Goal: Transaction & Acquisition: Purchase product/service

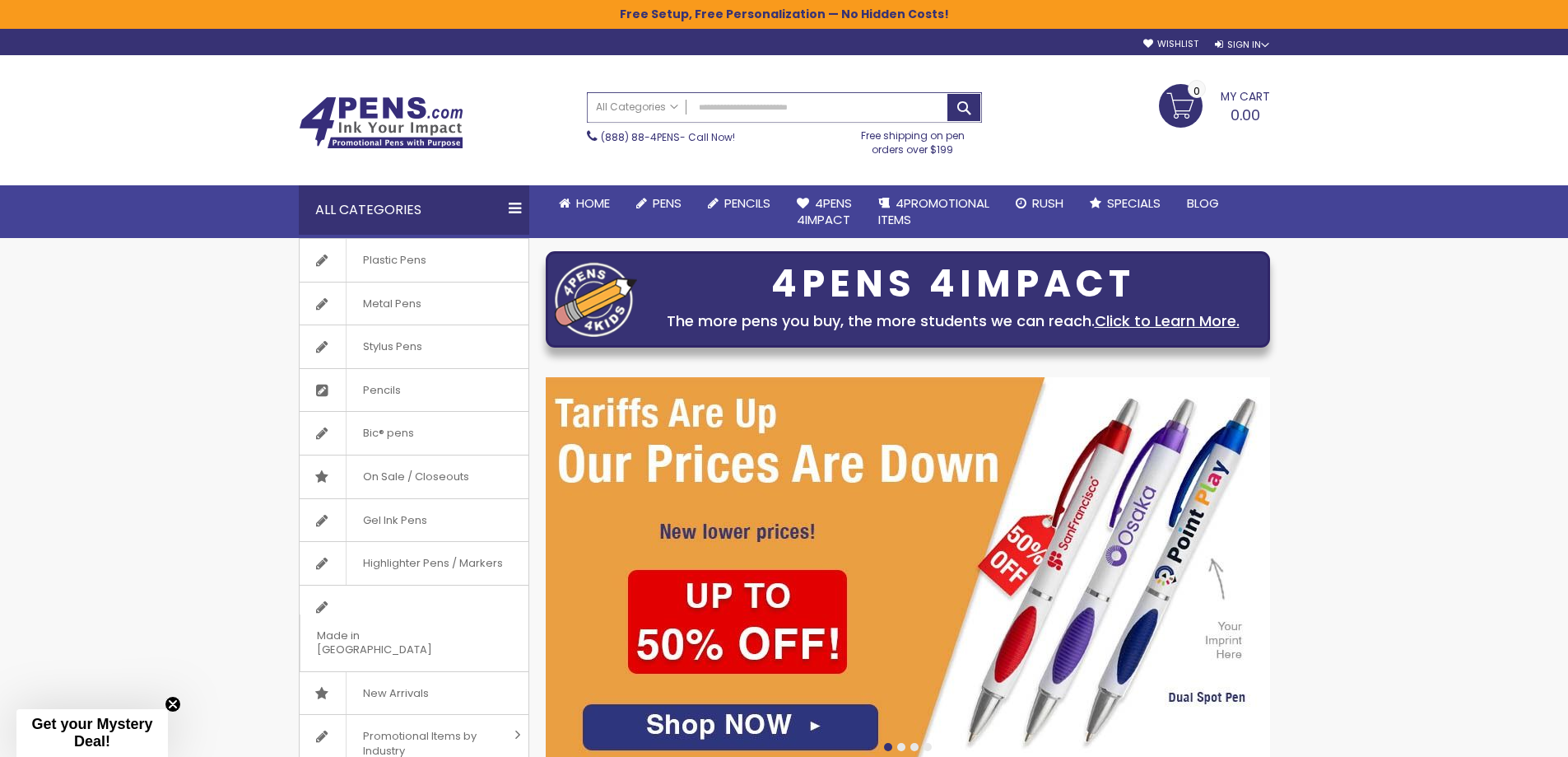
click at [747, 108] on input "Search" at bounding box center [784, 108] width 394 height 29
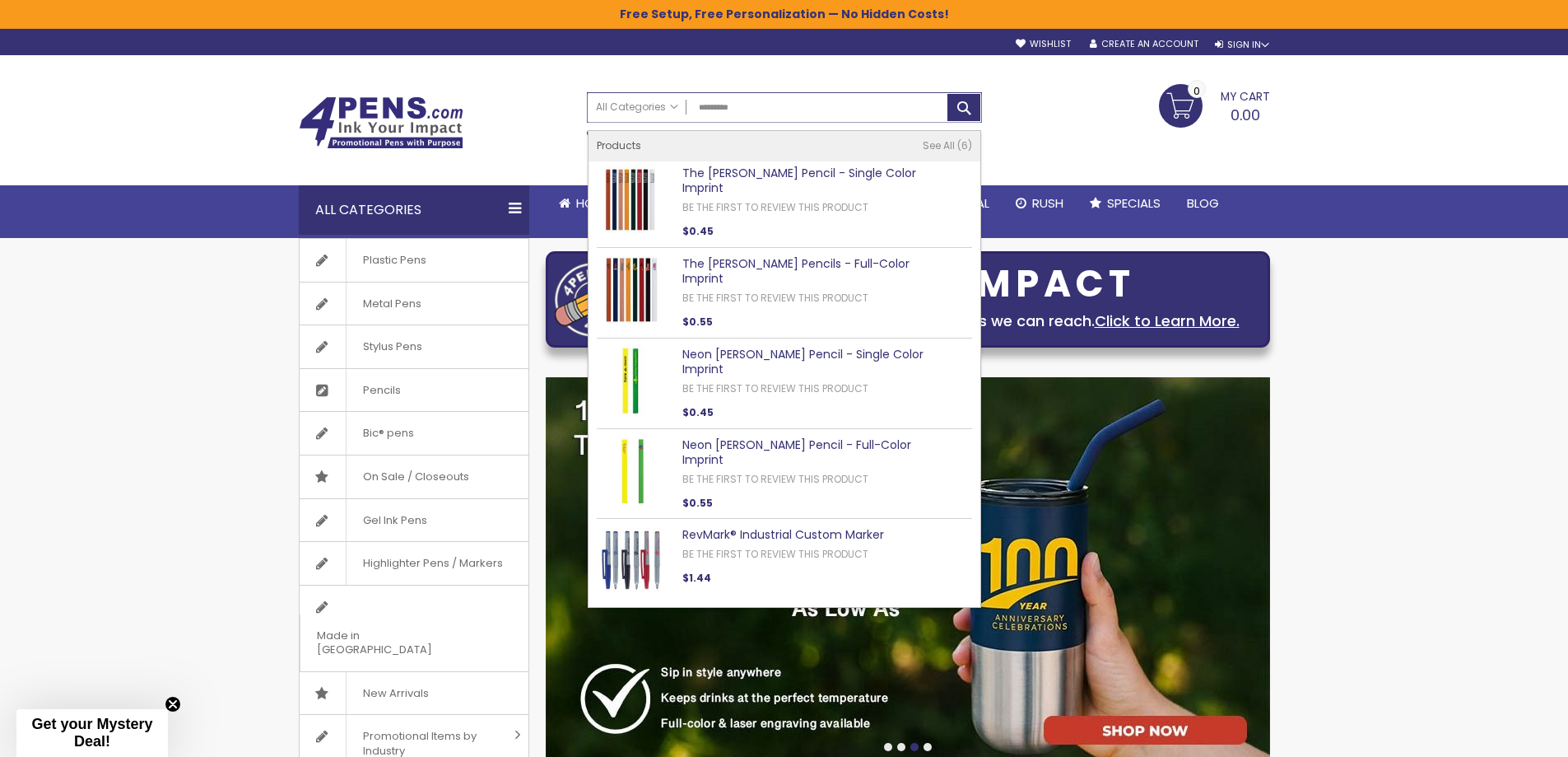
type input "*********"
click at [623, 199] on img at bounding box center [631, 199] width 67 height 67
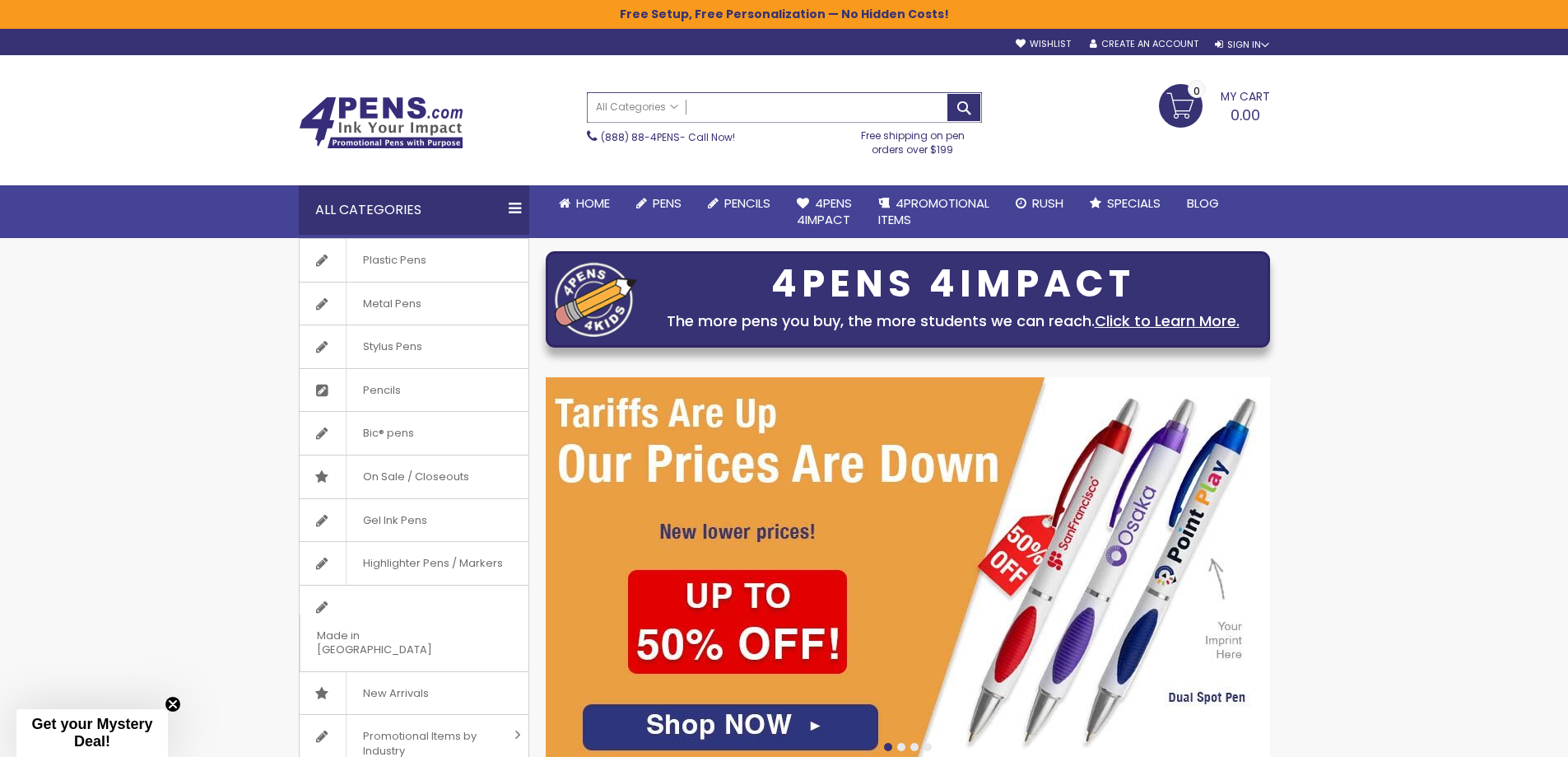
click at [740, 105] on input "Search" at bounding box center [784, 108] width 394 height 29
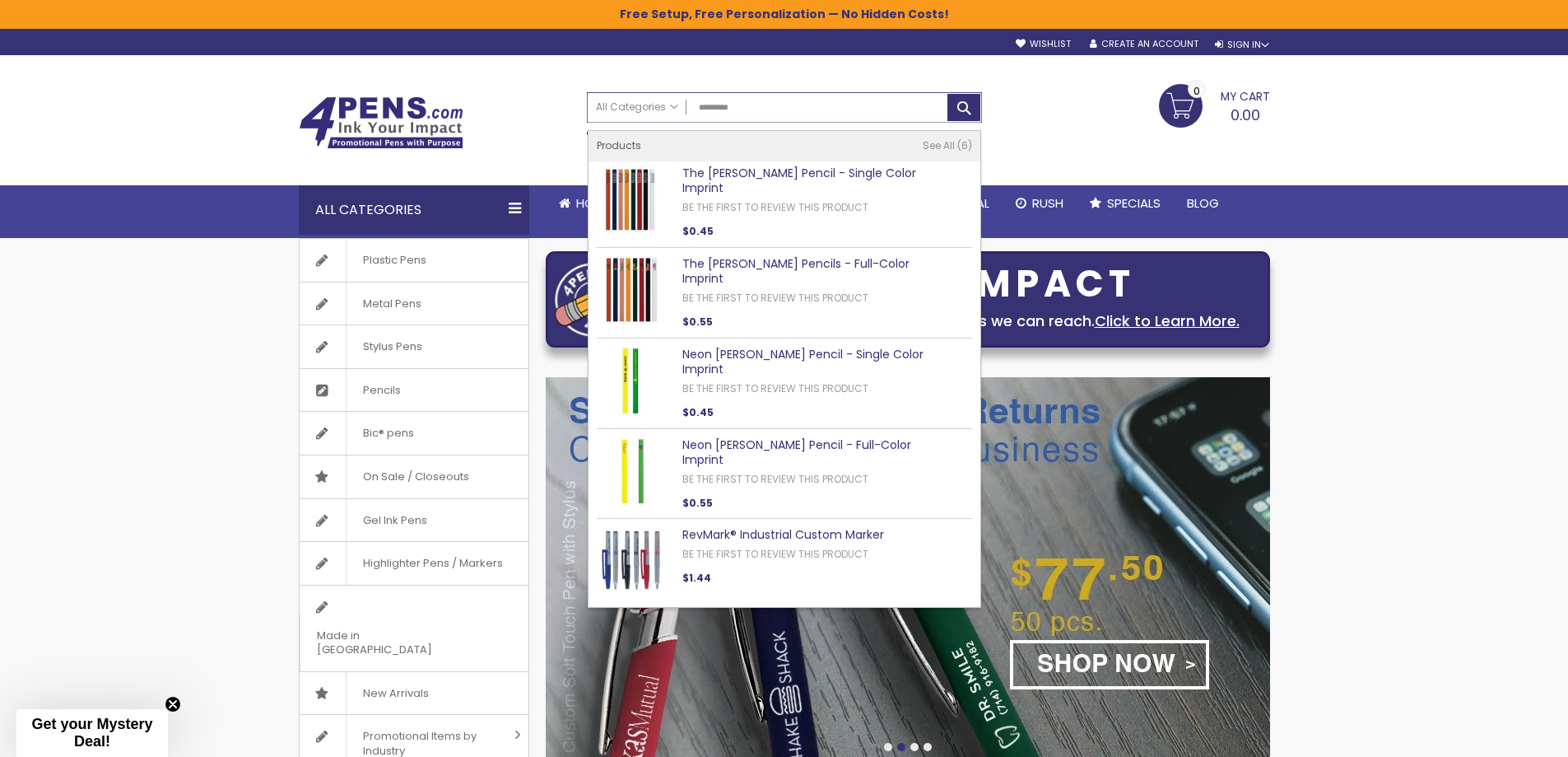
type input "*********"
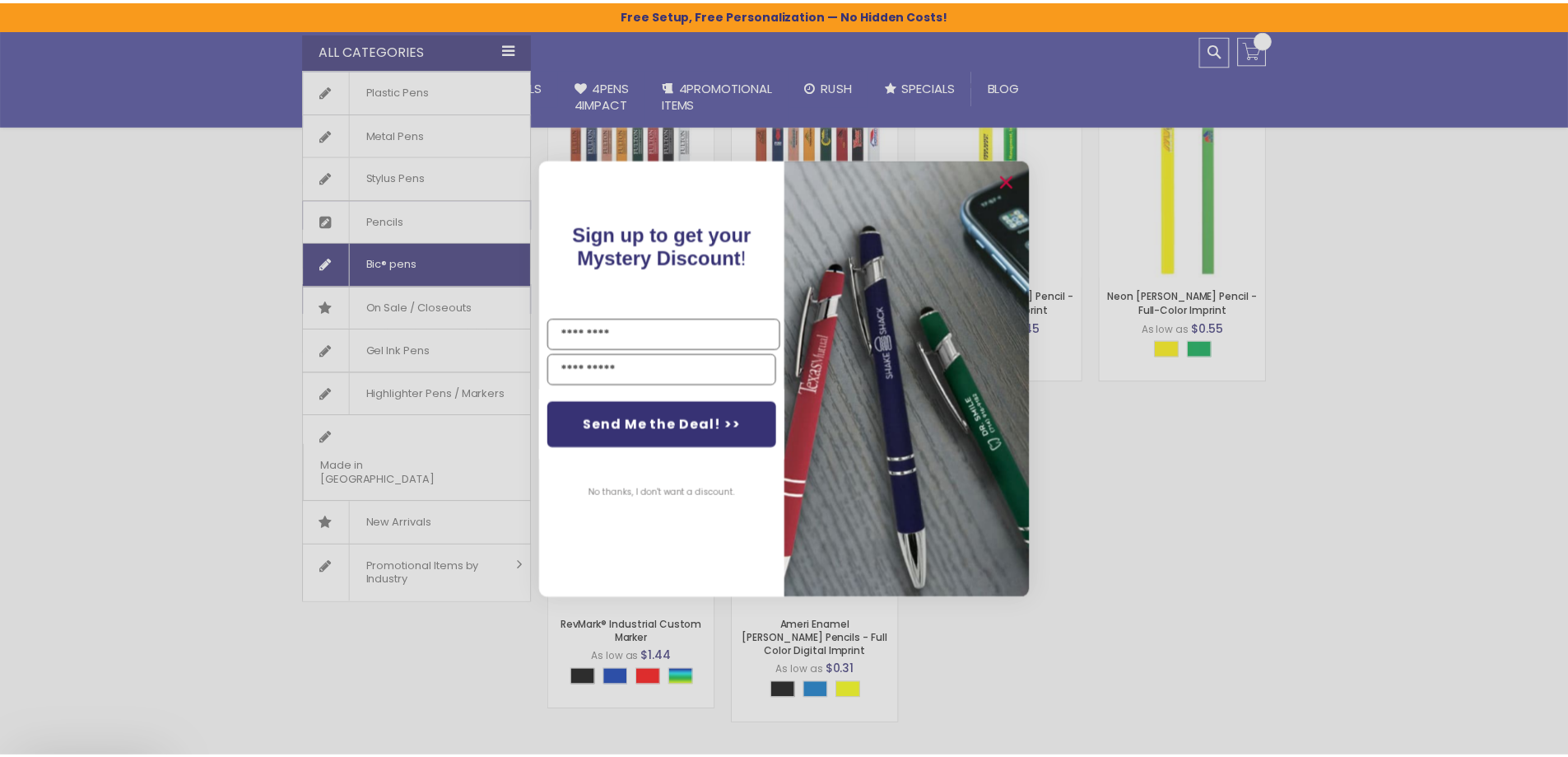
scroll to position [495, 0]
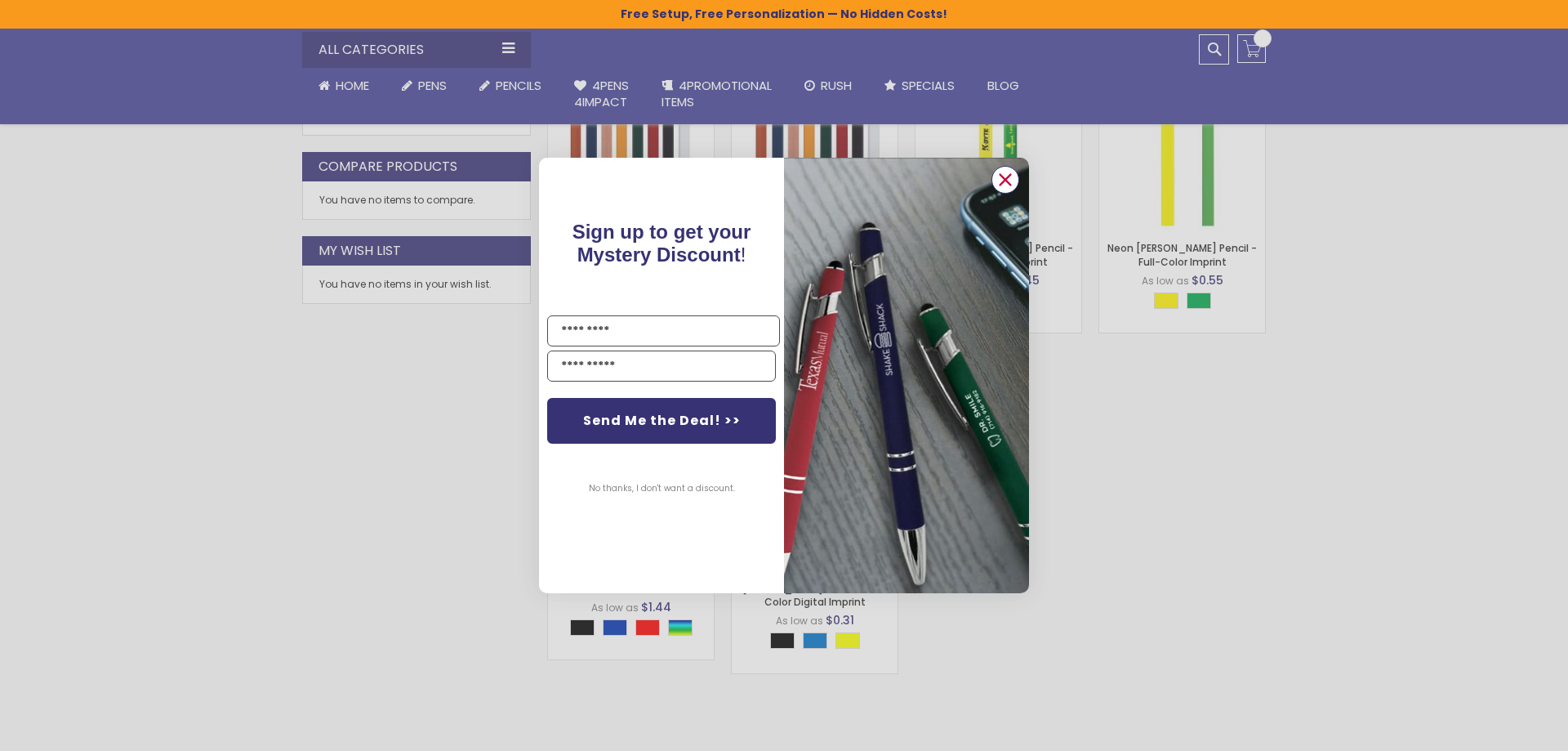
click at [998, 184] on circle "Close dialog" at bounding box center [1005, 180] width 25 height 25
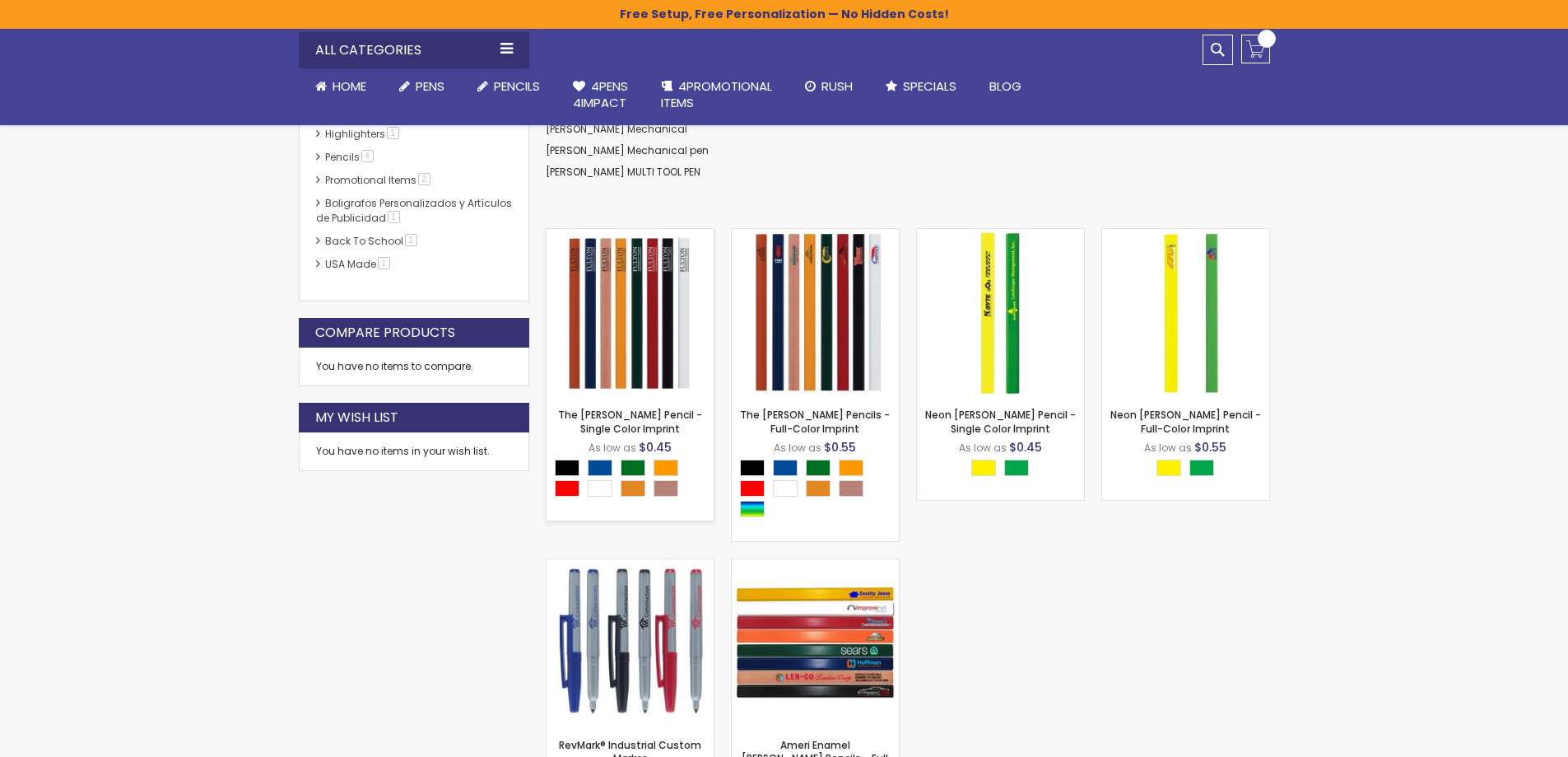
scroll to position [248, 0]
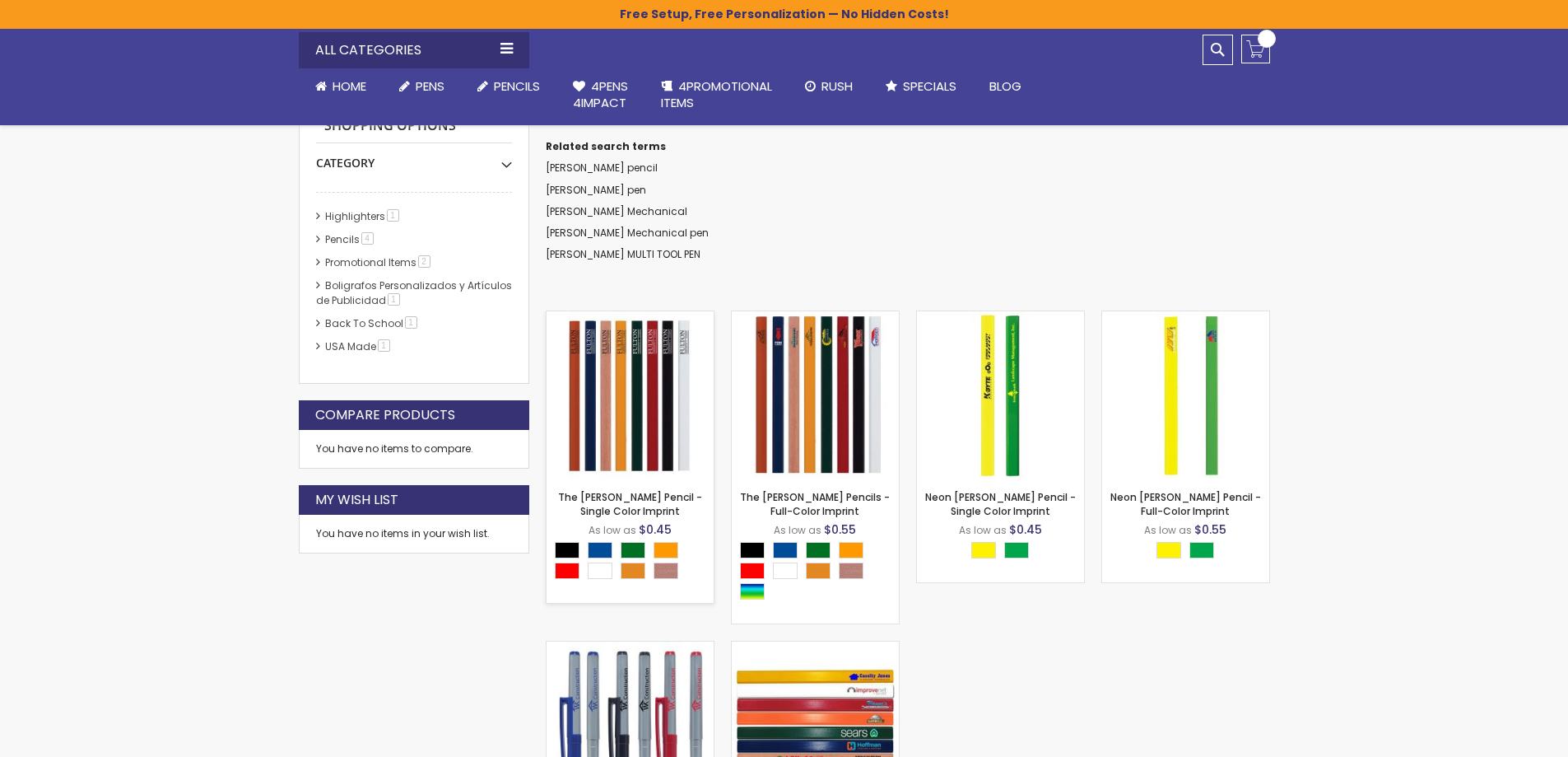
click at [657, 377] on img at bounding box center [631, 395] width 168 height 168
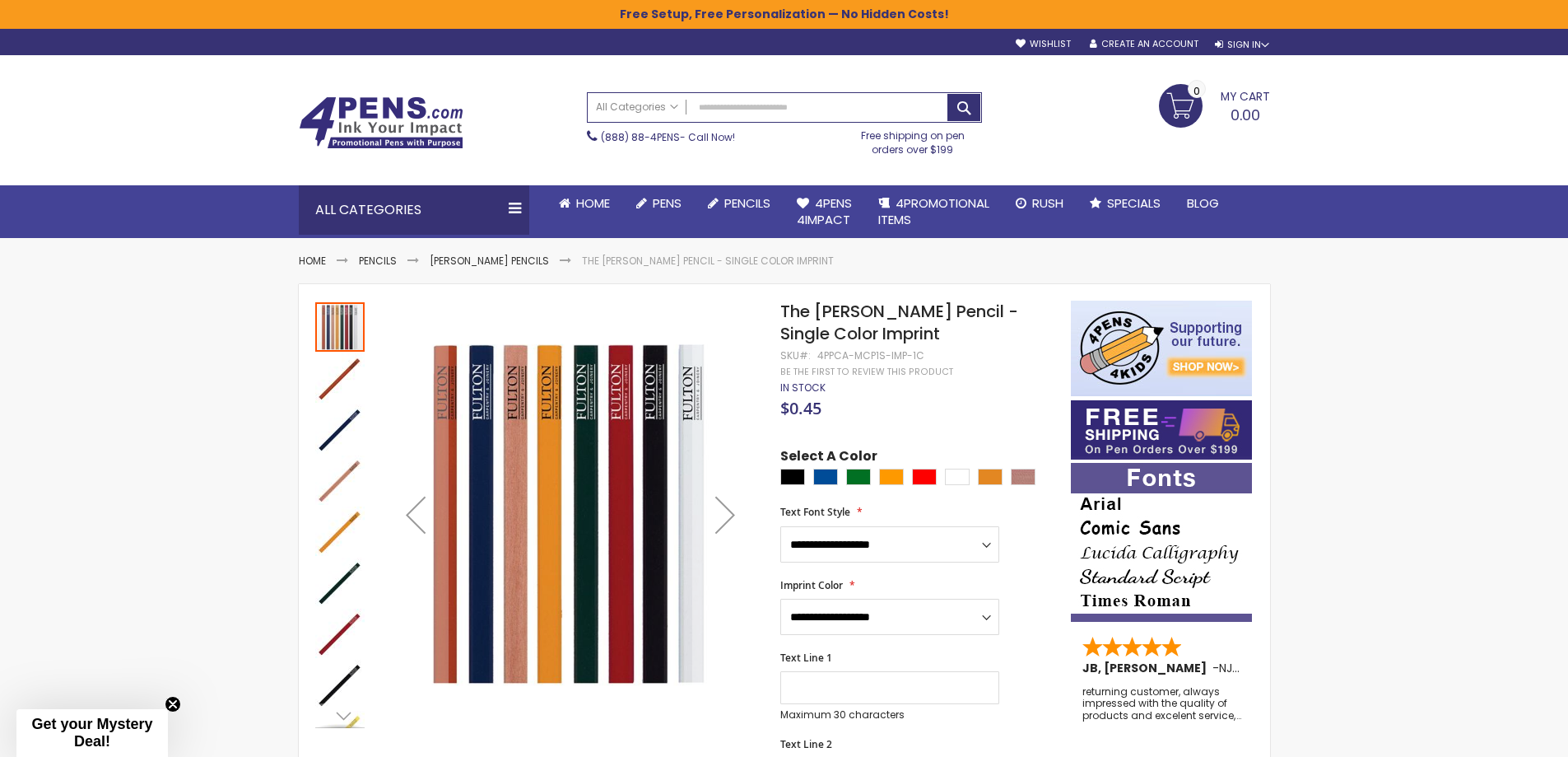
click at [343, 376] on img "The Carpenter Pencil - Single Color Imprint" at bounding box center [339, 378] width 49 height 49
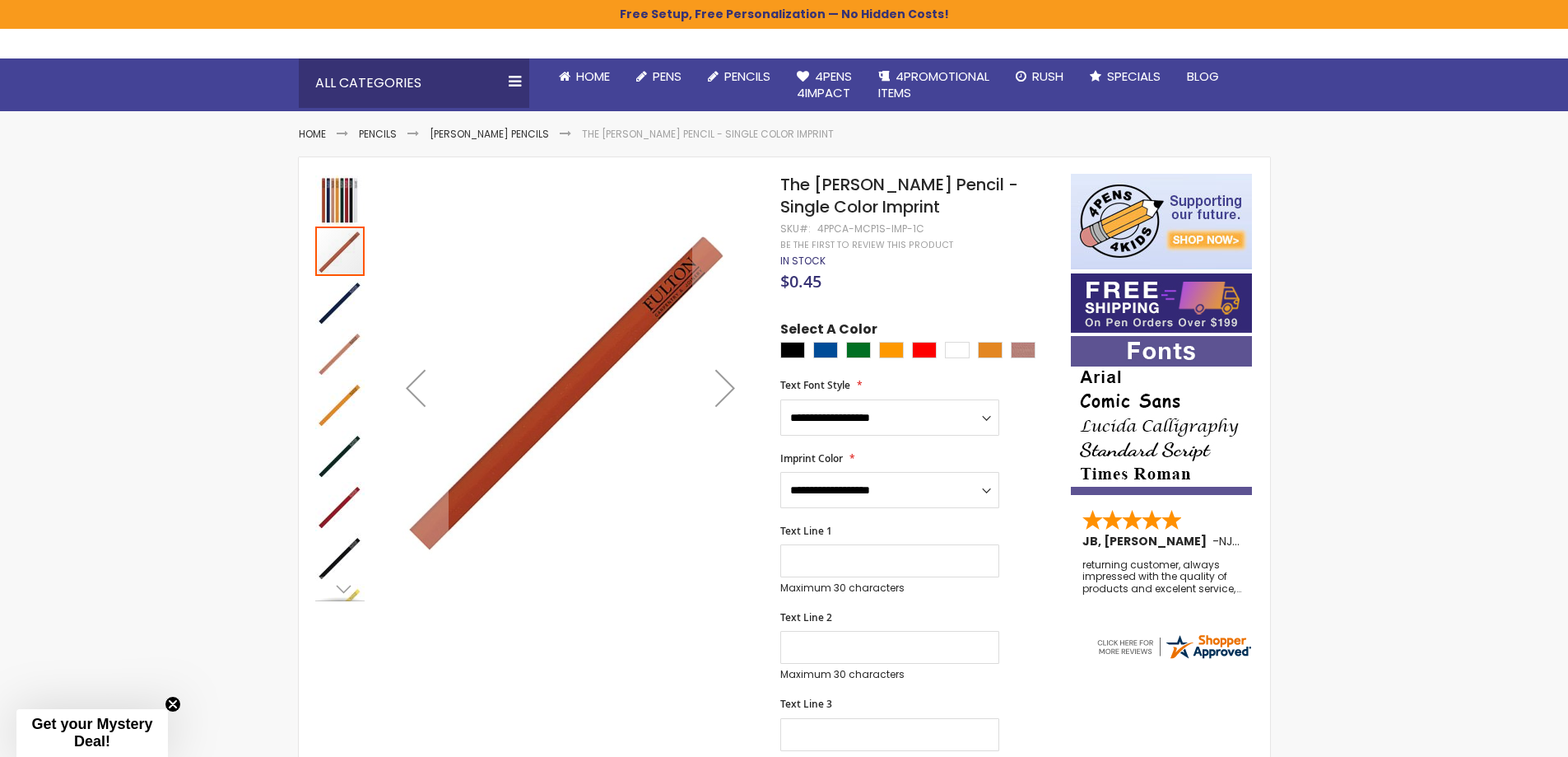
scroll to position [165, 0]
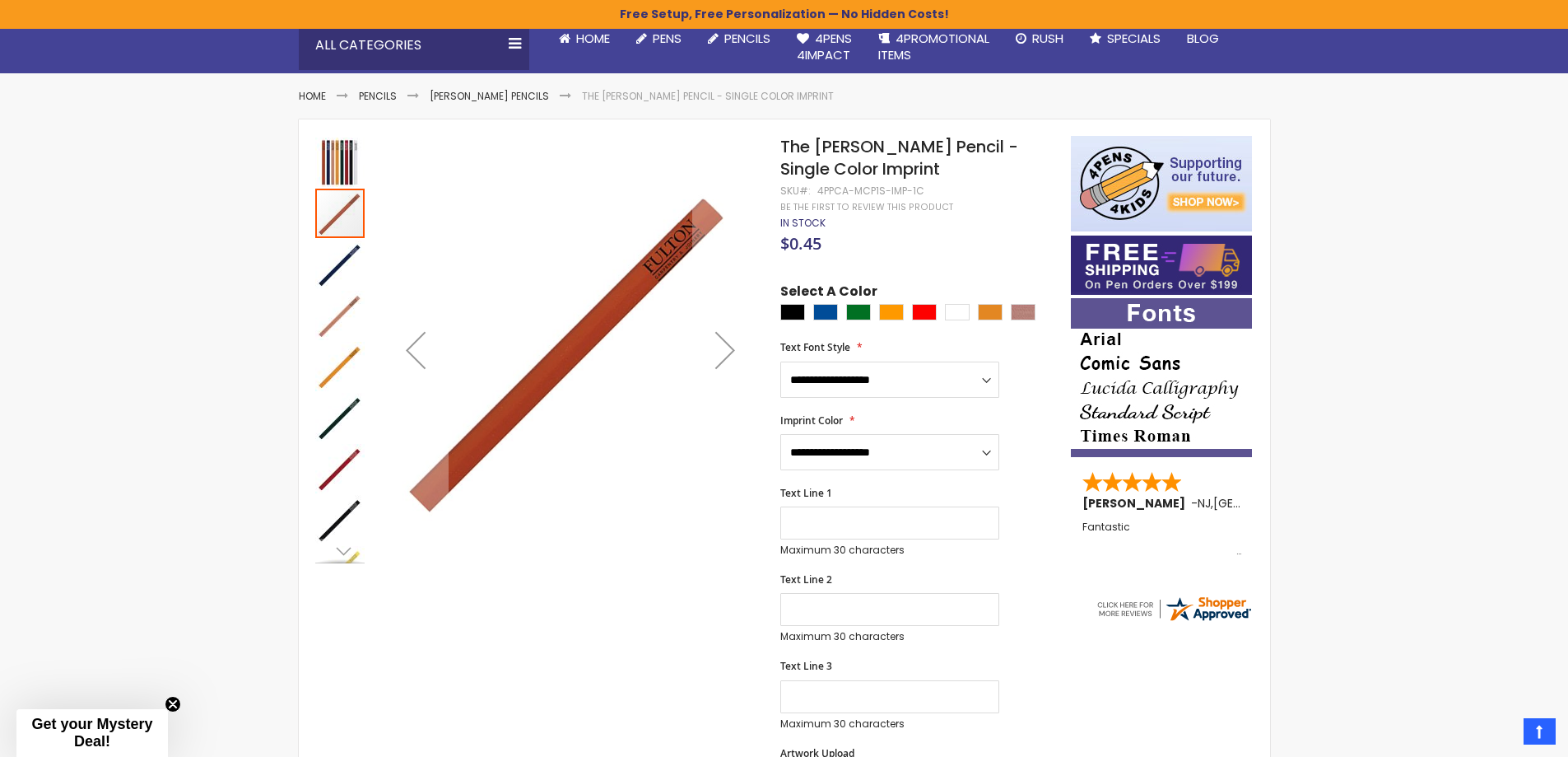
click at [332, 267] on img "The Carpenter Pencil - Single Color Imprint" at bounding box center [339, 264] width 49 height 49
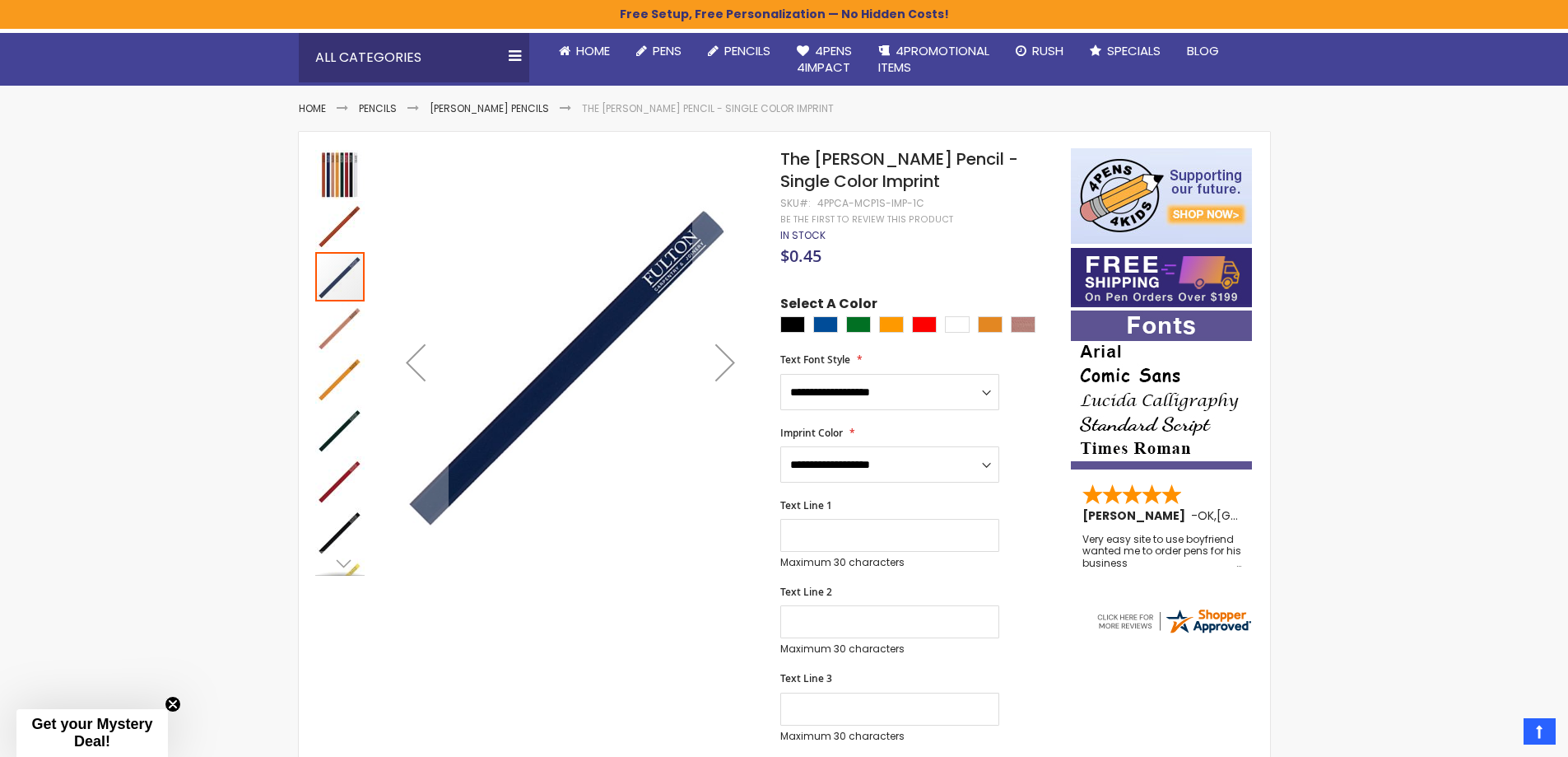
scroll to position [0, 0]
